Goal: Task Accomplishment & Management: Manage account settings

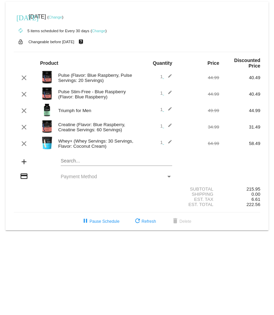
click at [62, 18] on link "Change" at bounding box center [55, 17] width 13 height 4
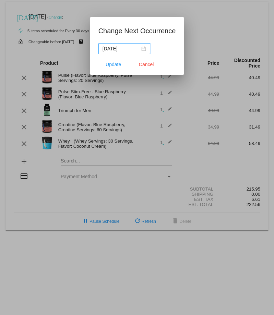
click at [143, 50] on div "[DATE]" at bounding box center [123, 49] width 43 height 8
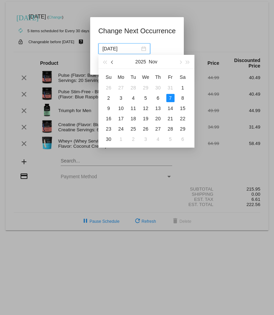
click at [114, 63] on button "button" at bounding box center [113, 62] width 8 height 14
click at [132, 129] on div "28" at bounding box center [133, 129] width 8 height 8
type input "[DATE]"
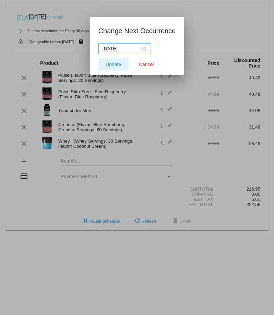
click at [116, 66] on span "Update" at bounding box center [112, 64] width 15 height 5
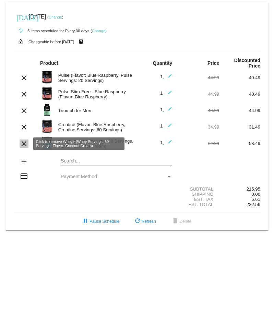
click at [26, 142] on mat-icon "clear" at bounding box center [24, 143] width 8 height 8
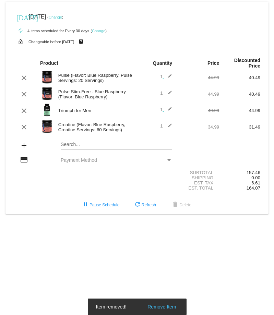
click at [67, 141] on div "Search..." at bounding box center [116, 142] width 111 height 13
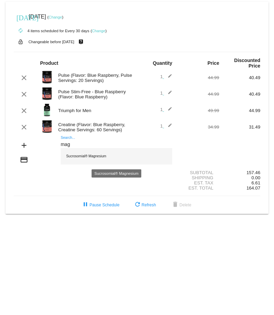
type input "mag"
click at [83, 156] on div "Sucrosomial® Magnesium" at bounding box center [116, 156] width 111 height 16
